Goal: Task Accomplishment & Management: Manage account settings

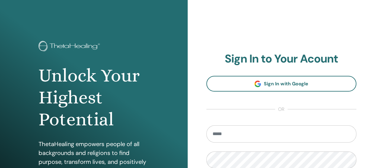
click at [248, 134] on input "email" at bounding box center [281, 133] width 150 height 17
type input "**********"
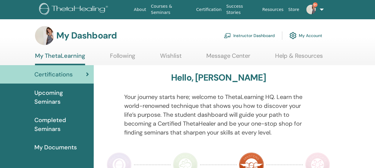
click at [245, 35] on link "Instructor Dashboard" at bounding box center [249, 35] width 51 height 13
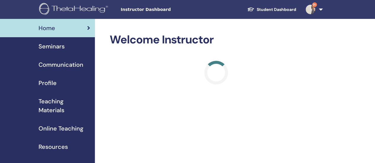
click at [63, 45] on span "Seminars" at bounding box center [52, 46] width 26 height 9
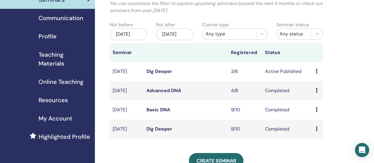
scroll to position [59, 0]
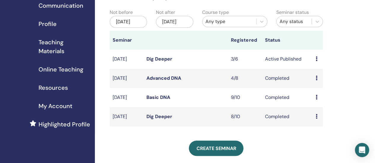
click at [316, 61] on icon at bounding box center [316, 59] width 2 height 5
click at [320, 89] on link "Attendees" at bounding box center [320, 87] width 23 height 6
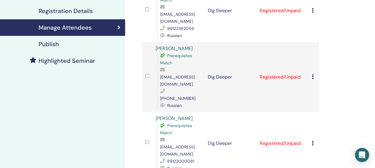
scroll to position [118, 0]
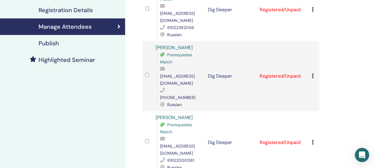
click at [313, 140] on icon at bounding box center [313, 142] width 2 height 5
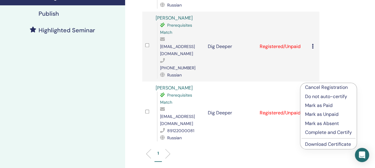
scroll to position [178, 0]
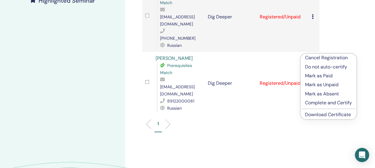
click at [323, 116] on link "Download Certificate" at bounding box center [328, 114] width 46 height 6
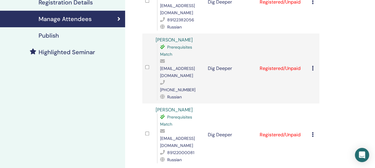
scroll to position [118, 0]
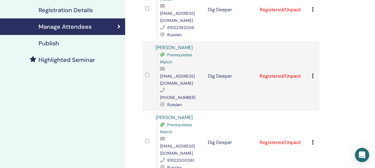
click at [315, 73] on div "Cancel Registration Do not auto-certify Mark as Paid Mark as Unpaid Mark as Abs…" at bounding box center [314, 76] width 4 height 7
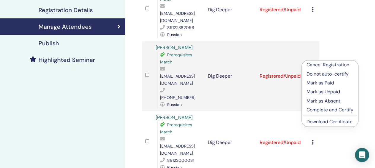
click at [314, 123] on link "Download Certificate" at bounding box center [329, 121] width 46 height 6
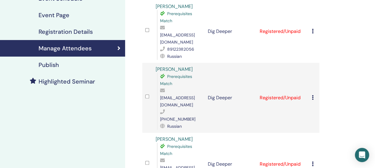
scroll to position [89, 0]
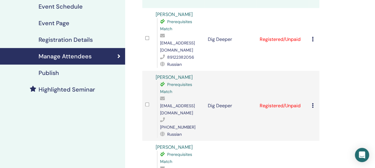
click at [313, 37] on icon at bounding box center [313, 39] width 2 height 5
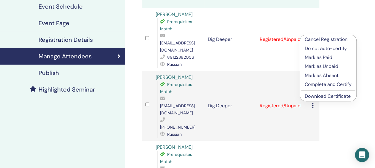
click at [327, 95] on link "Download Certificate" at bounding box center [327, 96] width 46 height 6
